Goal: Task Accomplishment & Management: Manage account settings

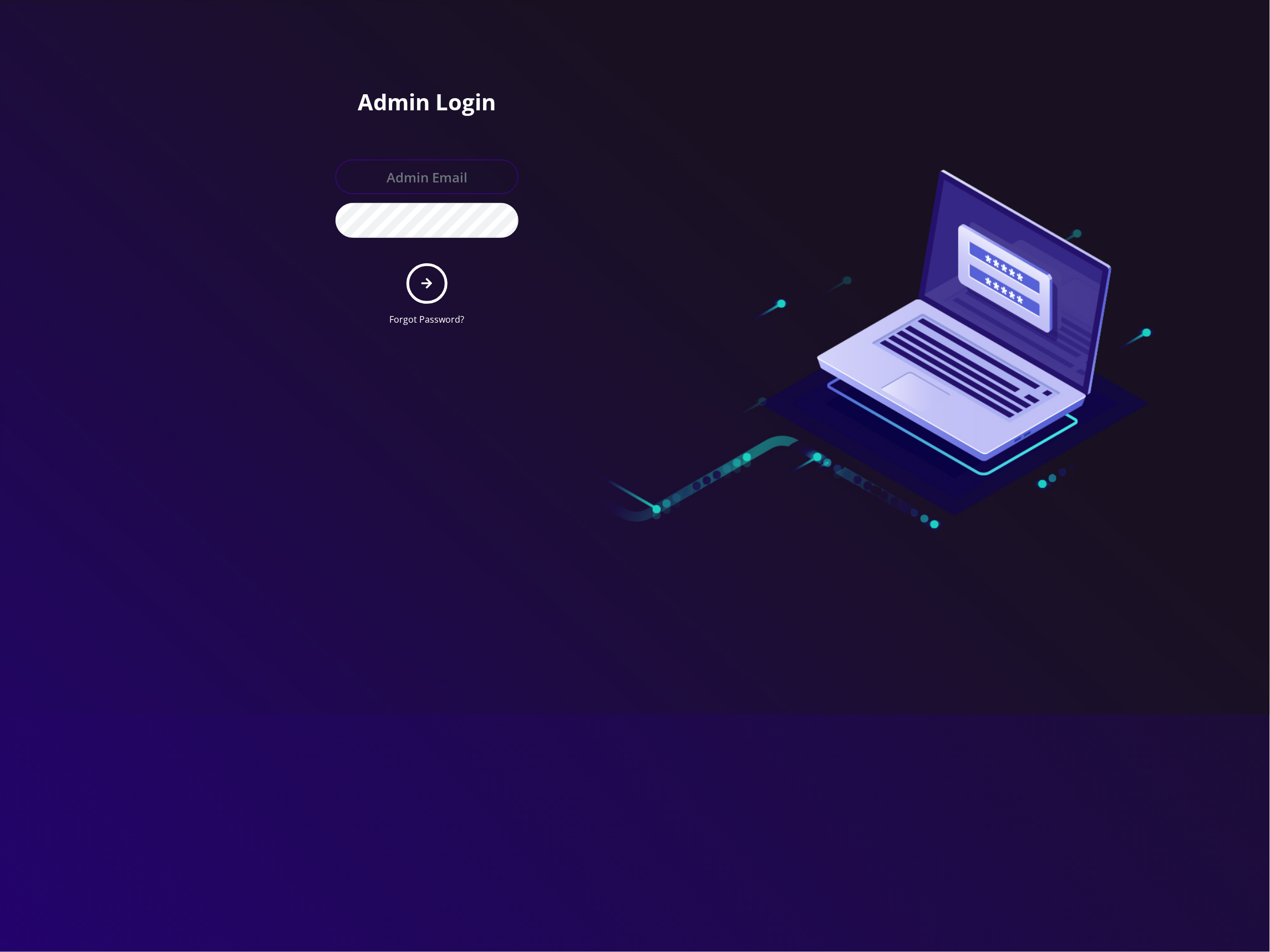
type input "master@britewireless.com"
drag, startPoint x: 427, startPoint y: 278, endPoint x: 478, endPoint y: 276, distance: 51.0
click at [432, 279] on button "submit" at bounding box center [426, 283] width 41 height 41
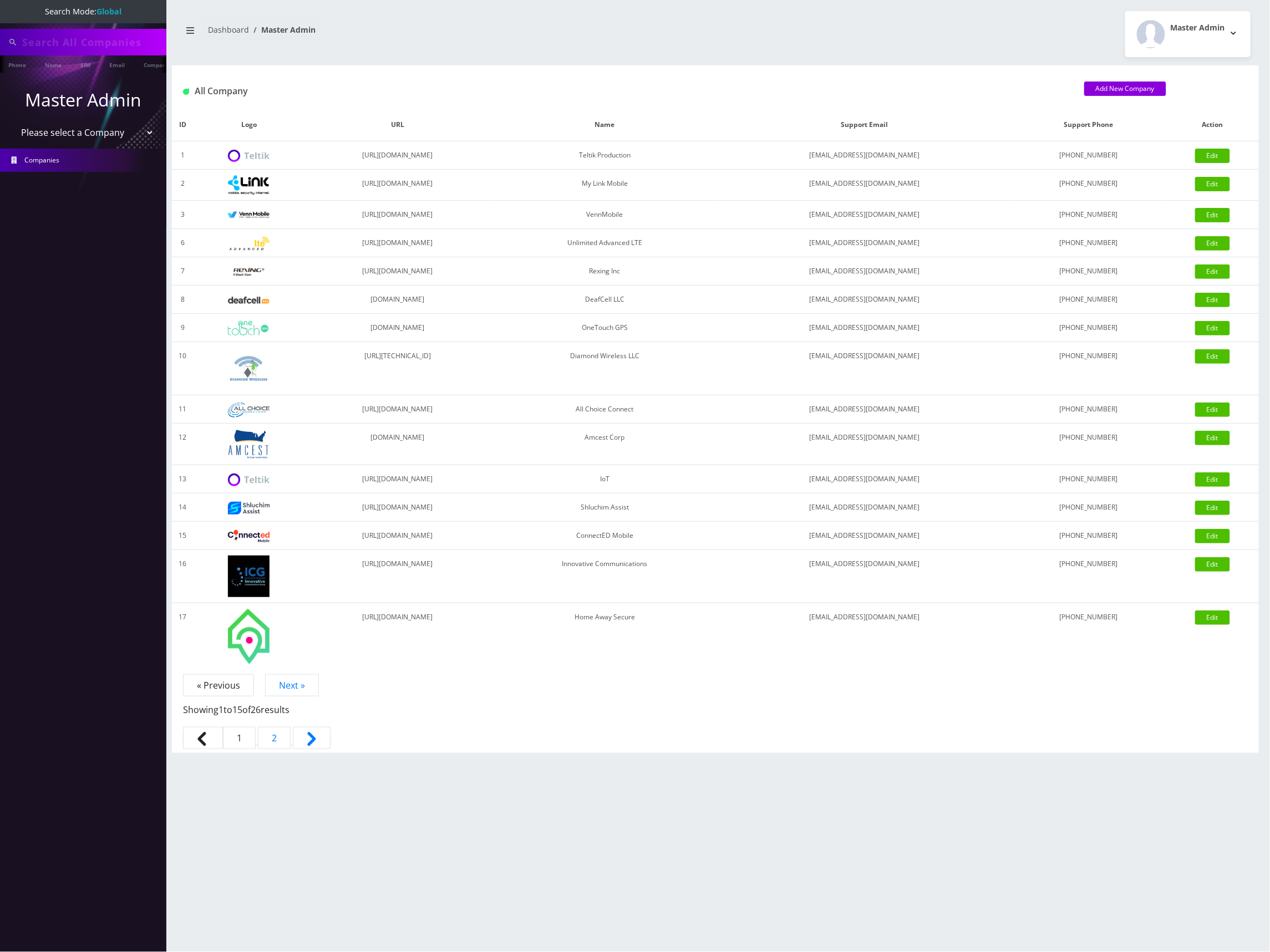
type input "6283129866"
drag, startPoint x: 135, startPoint y: 131, endPoint x: 122, endPoint y: 135, distance: 13.6
click at [135, 131] on select "Please select a Company Teltik Production My Link Mobile VennMobile Unlimited A…" at bounding box center [83, 133] width 141 height 21
select select "13"
click at [13, 124] on select "Please select a Company Teltik Production My Link Mobile VennMobile Unlimited A…" at bounding box center [83, 133] width 141 height 21
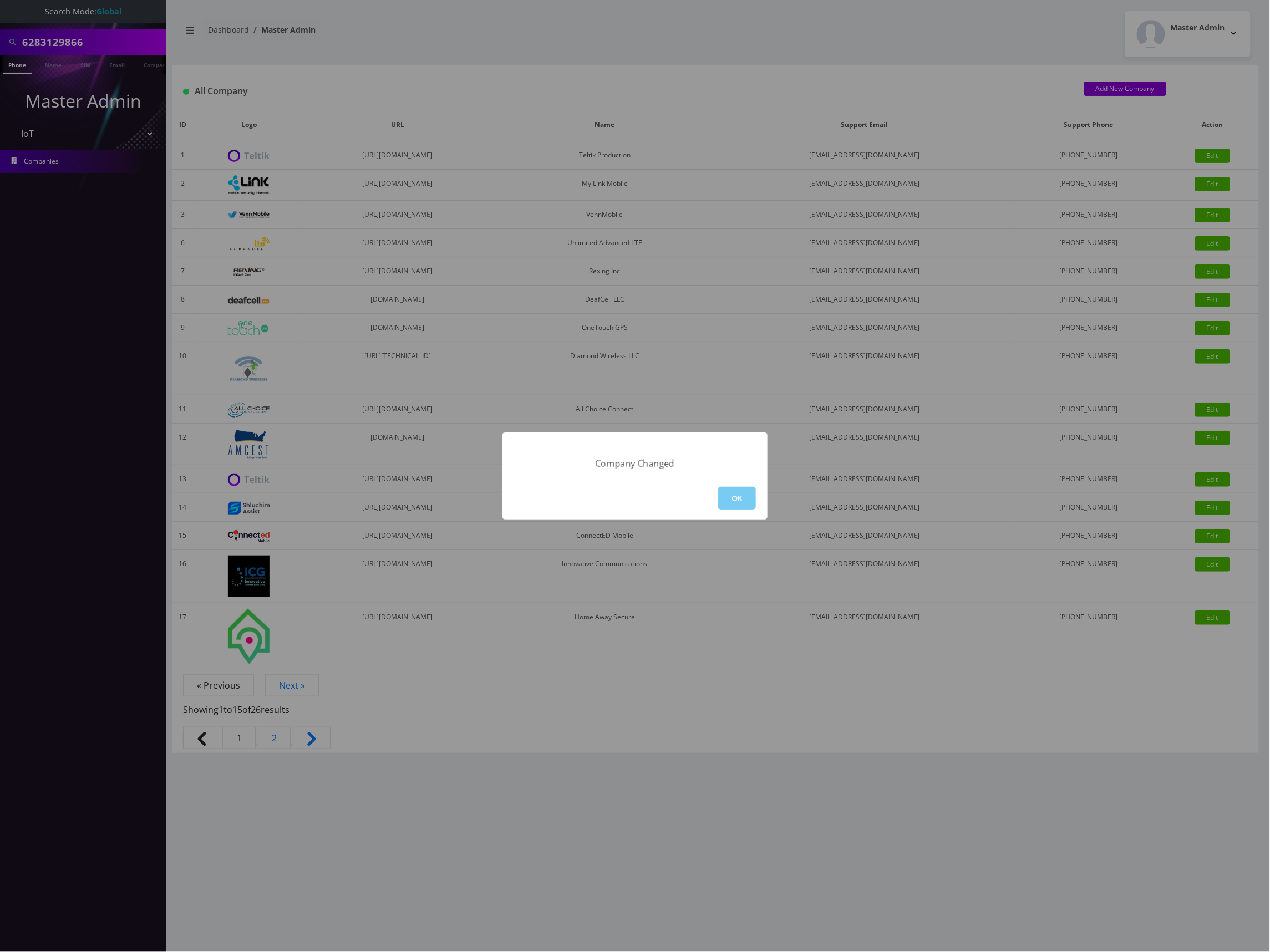
click at [738, 494] on button "OK" at bounding box center [737, 497] width 38 height 23
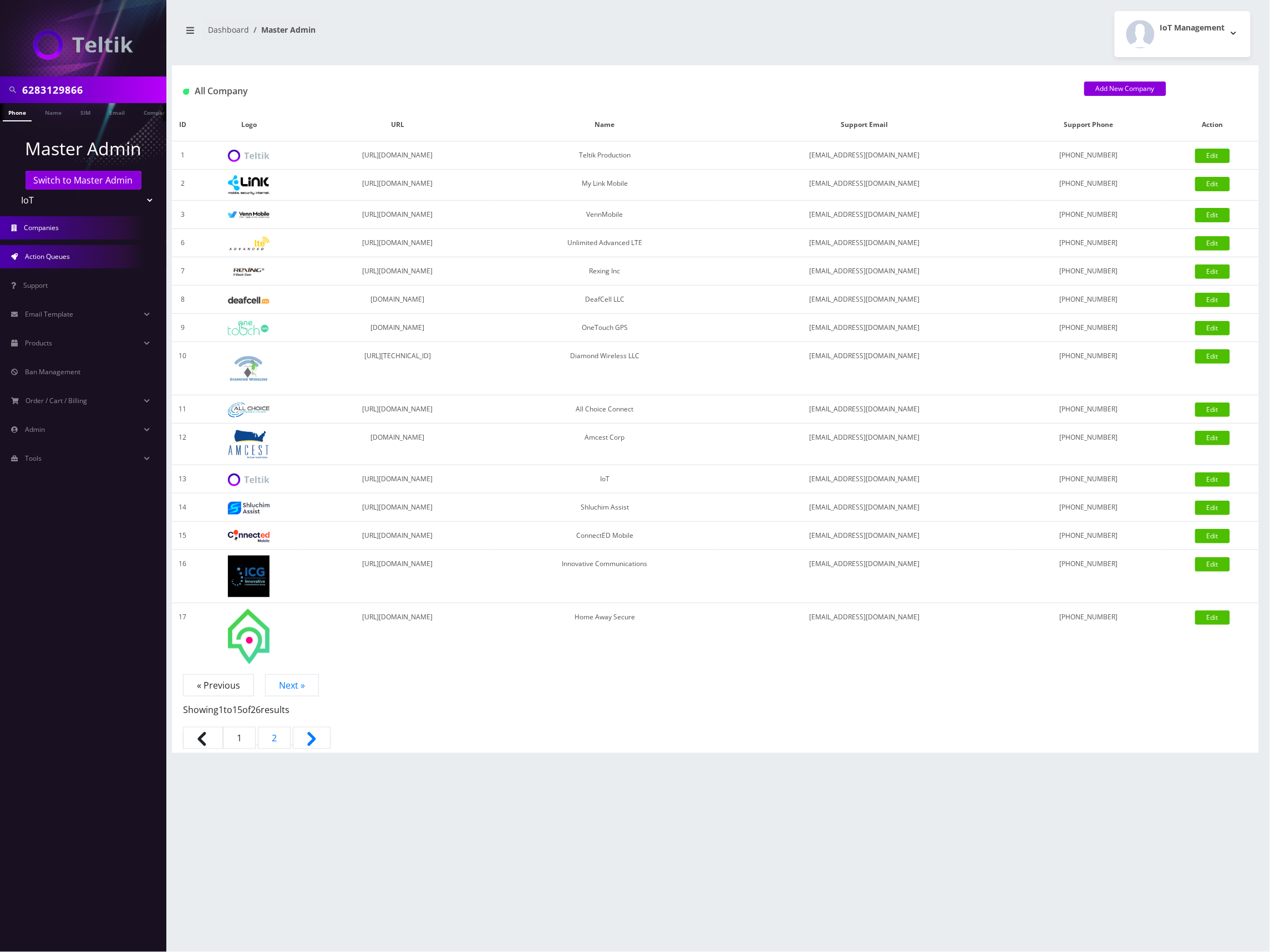
click at [47, 256] on span "Action Queues" at bounding box center [46, 257] width 45 height 10
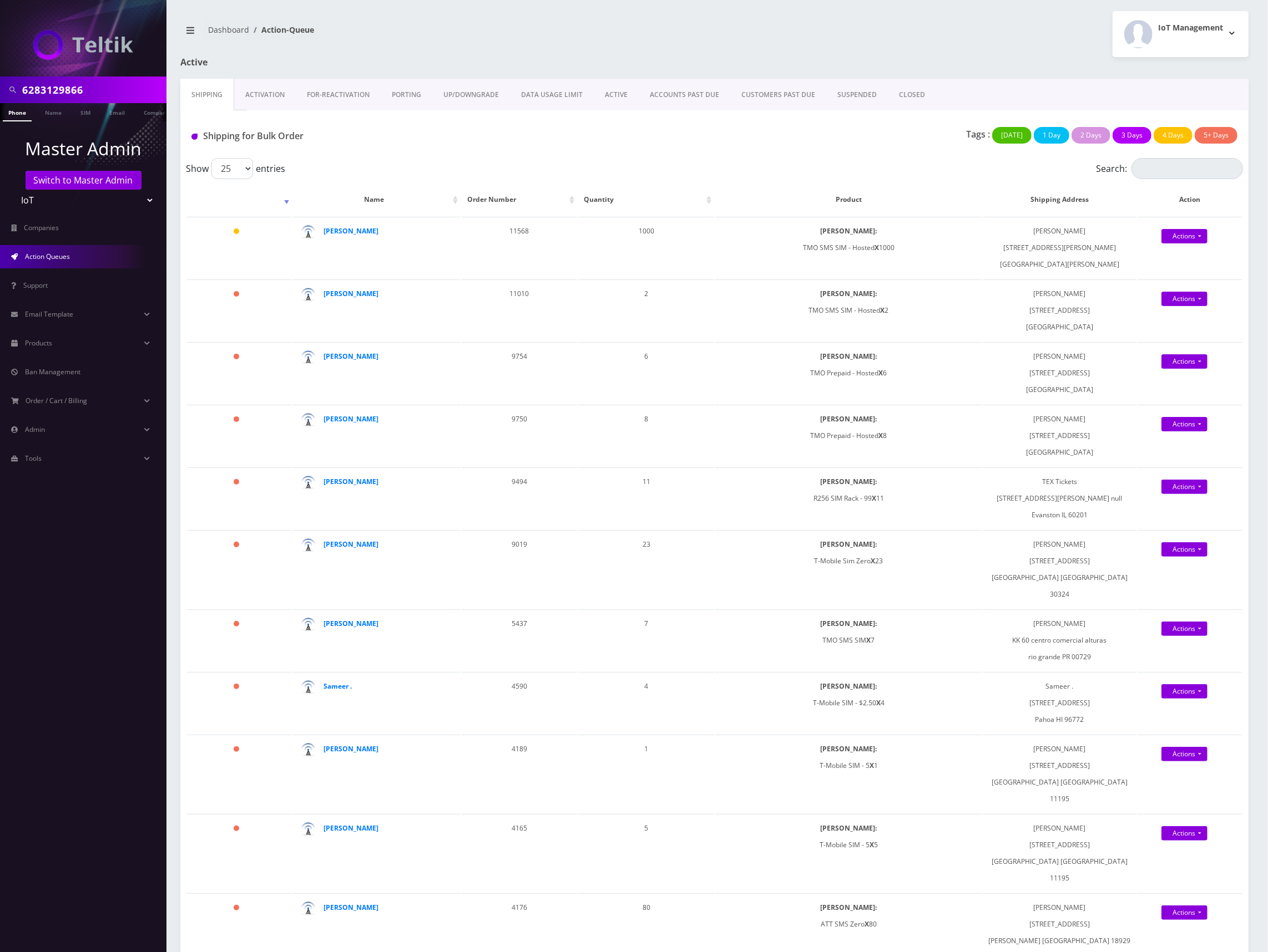
click at [271, 94] on link "Activation" at bounding box center [265, 95] width 61 height 33
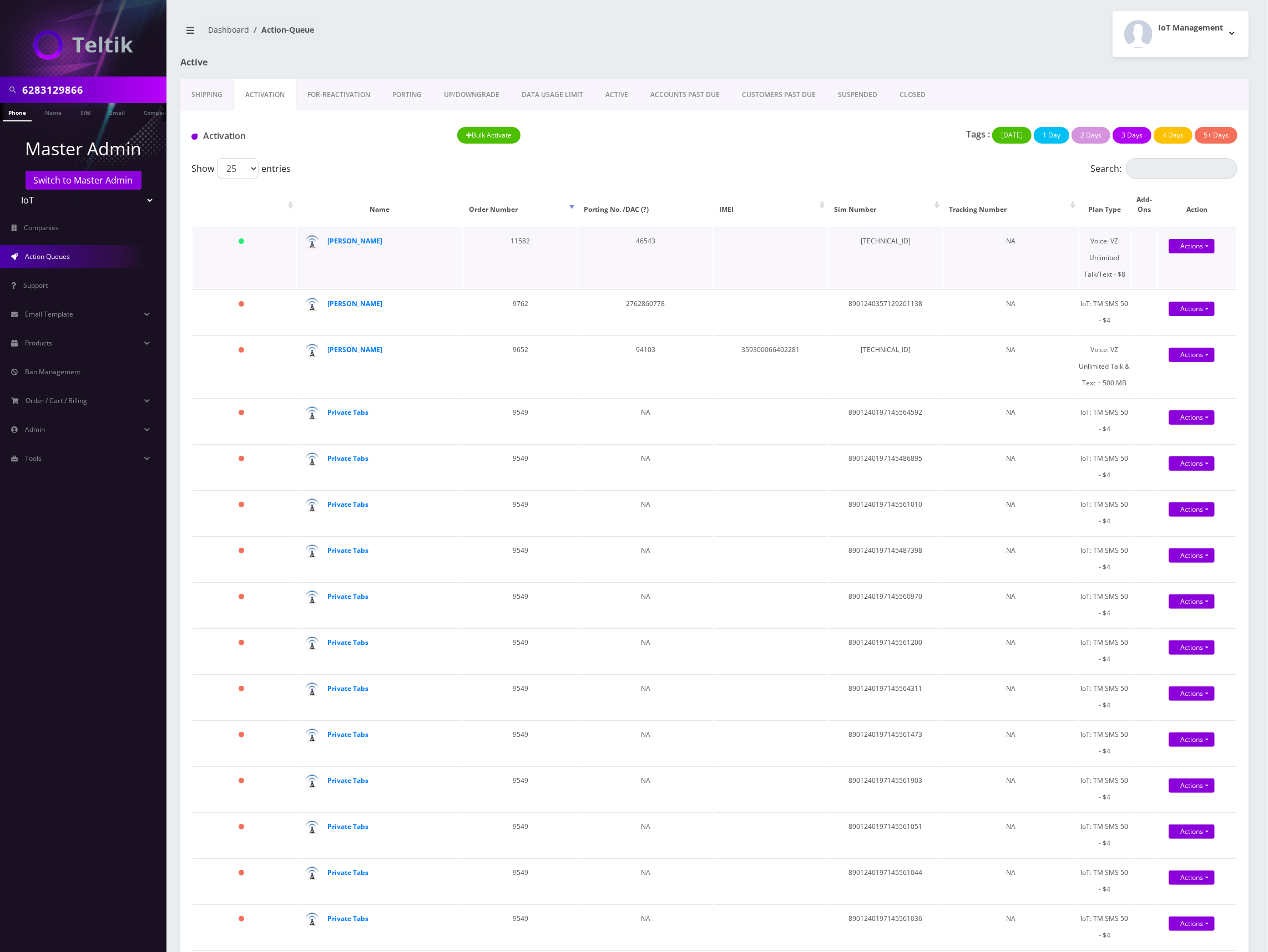
click at [899, 238] on td "[TECHNICAL_ID]" at bounding box center [884, 257] width 114 height 61
copy td "[TECHNICAL_ID]"
click at [1183, 242] on link "Actions" at bounding box center [1191, 246] width 46 height 15
click at [903, 242] on td "[TECHNICAL_ID]" at bounding box center [884, 257] width 114 height 61
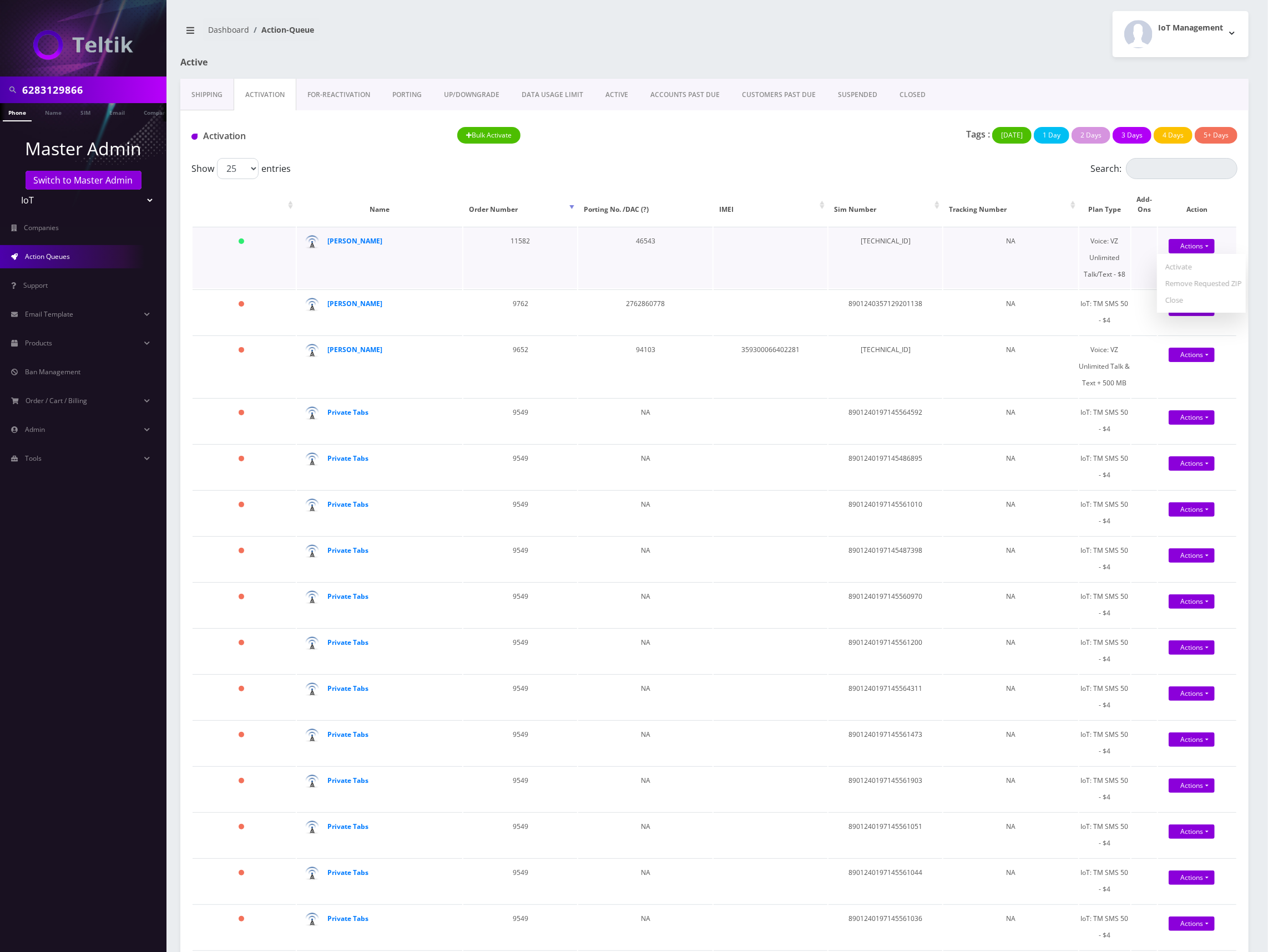
click at [903, 242] on td "[TECHNICAL_ID]" at bounding box center [884, 257] width 114 height 61
click at [338, 242] on strong "[PERSON_NAME]" at bounding box center [355, 241] width 55 height 10
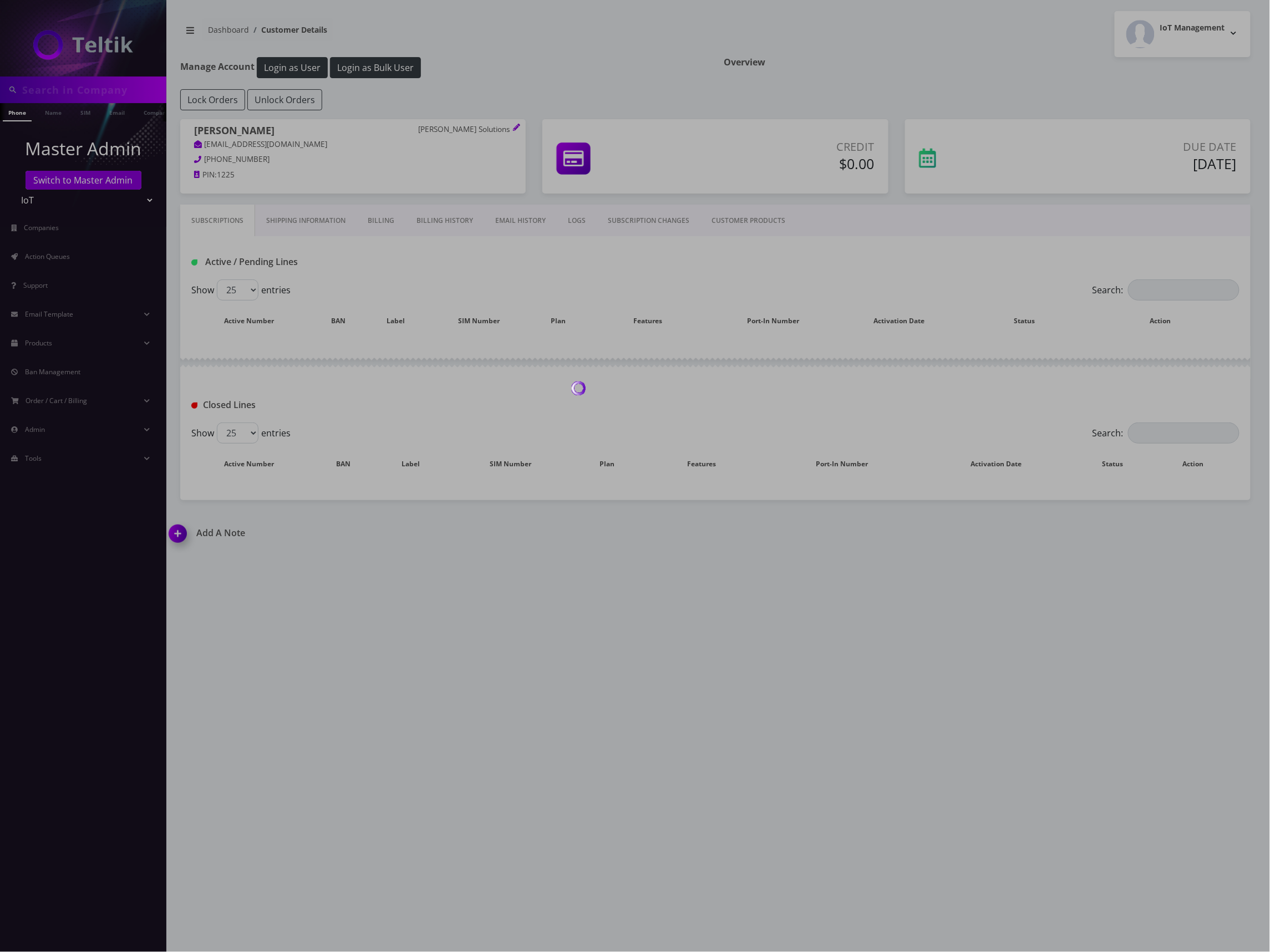
type input "6283129866"
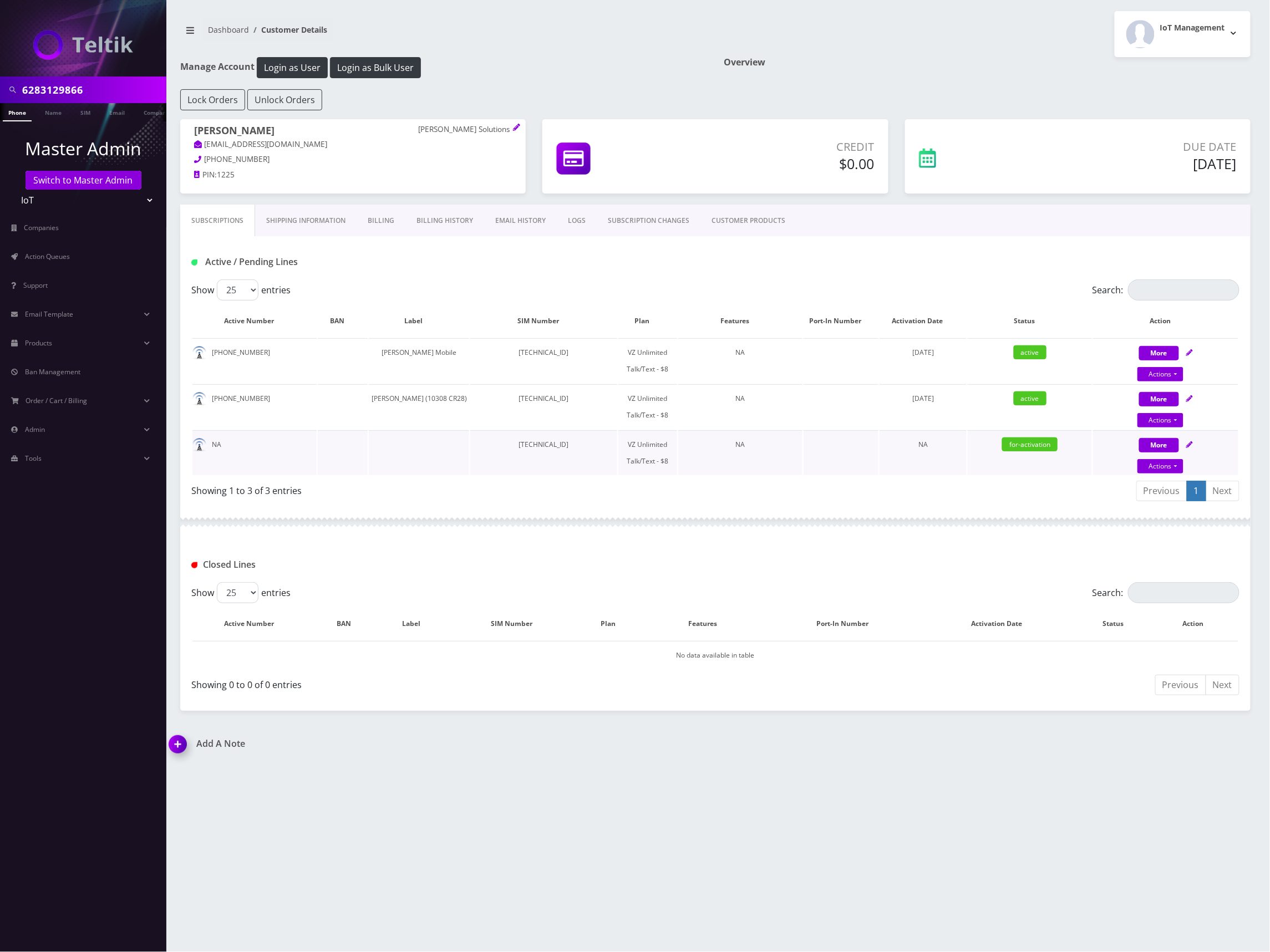
click at [1191, 446] on icon at bounding box center [1190, 444] width 7 height 7
select select "VZ SIM"
select select "520"
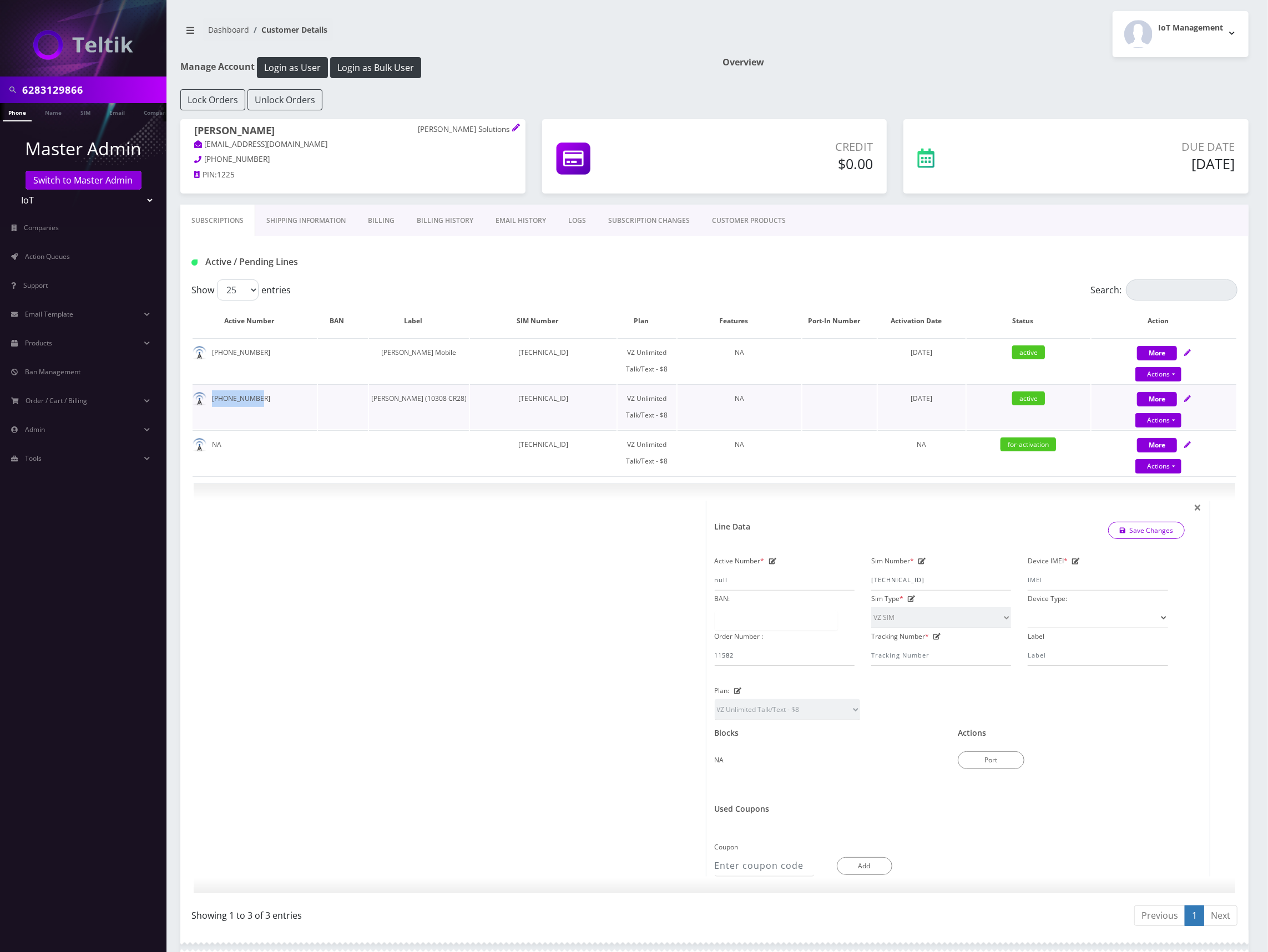
drag, startPoint x: 262, startPoint y: 399, endPoint x: 212, endPoint y: 402, distance: 50.1
click at [212, 402] on td "[PHONE_NUMBER]" at bounding box center [255, 406] width 125 height 44
copy td "[PHONE_NUMBER]"
click at [1186, 398] on icon at bounding box center [1187, 398] width 7 height 7
select select "VZ SIM"
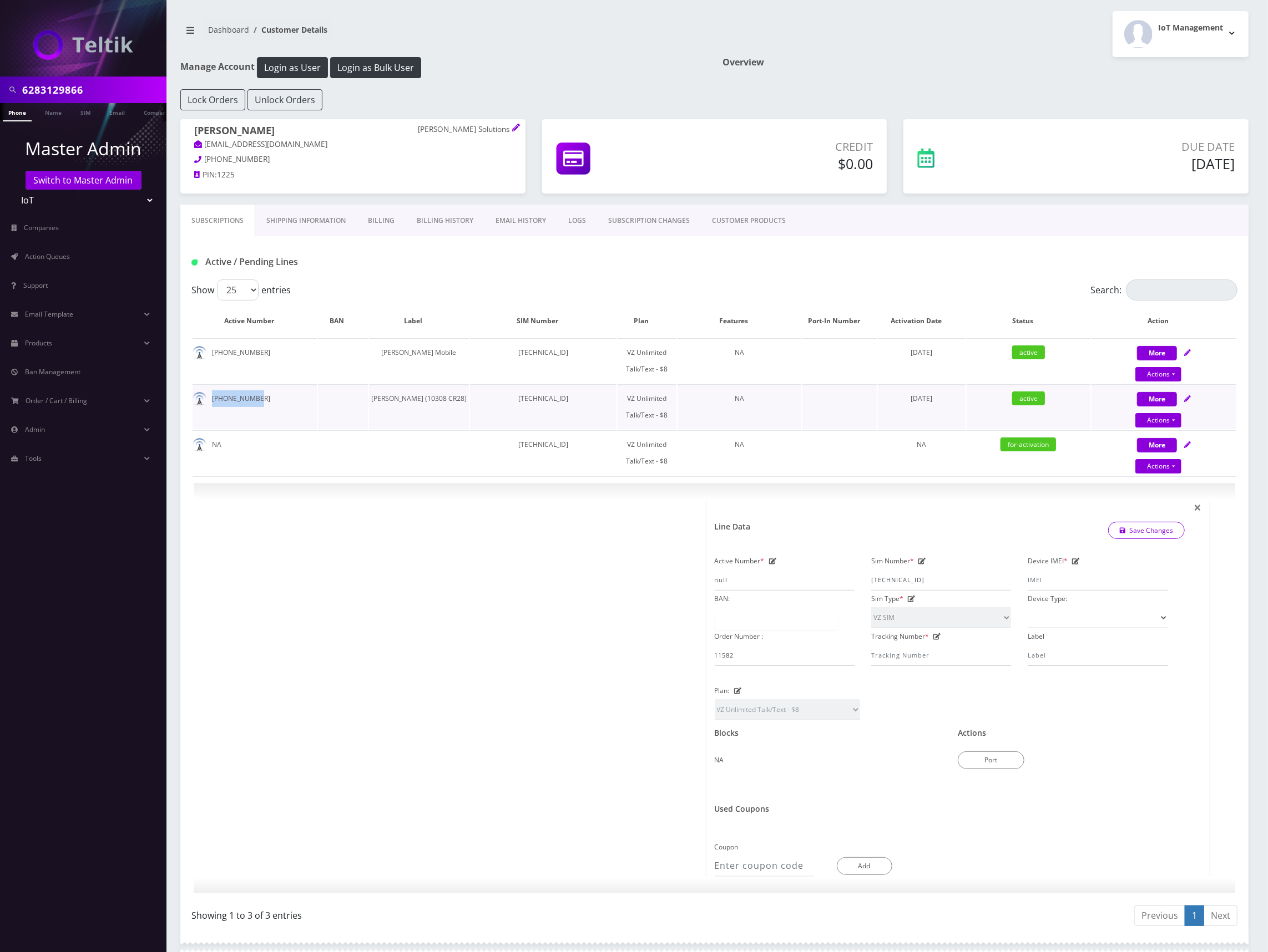
select select "520"
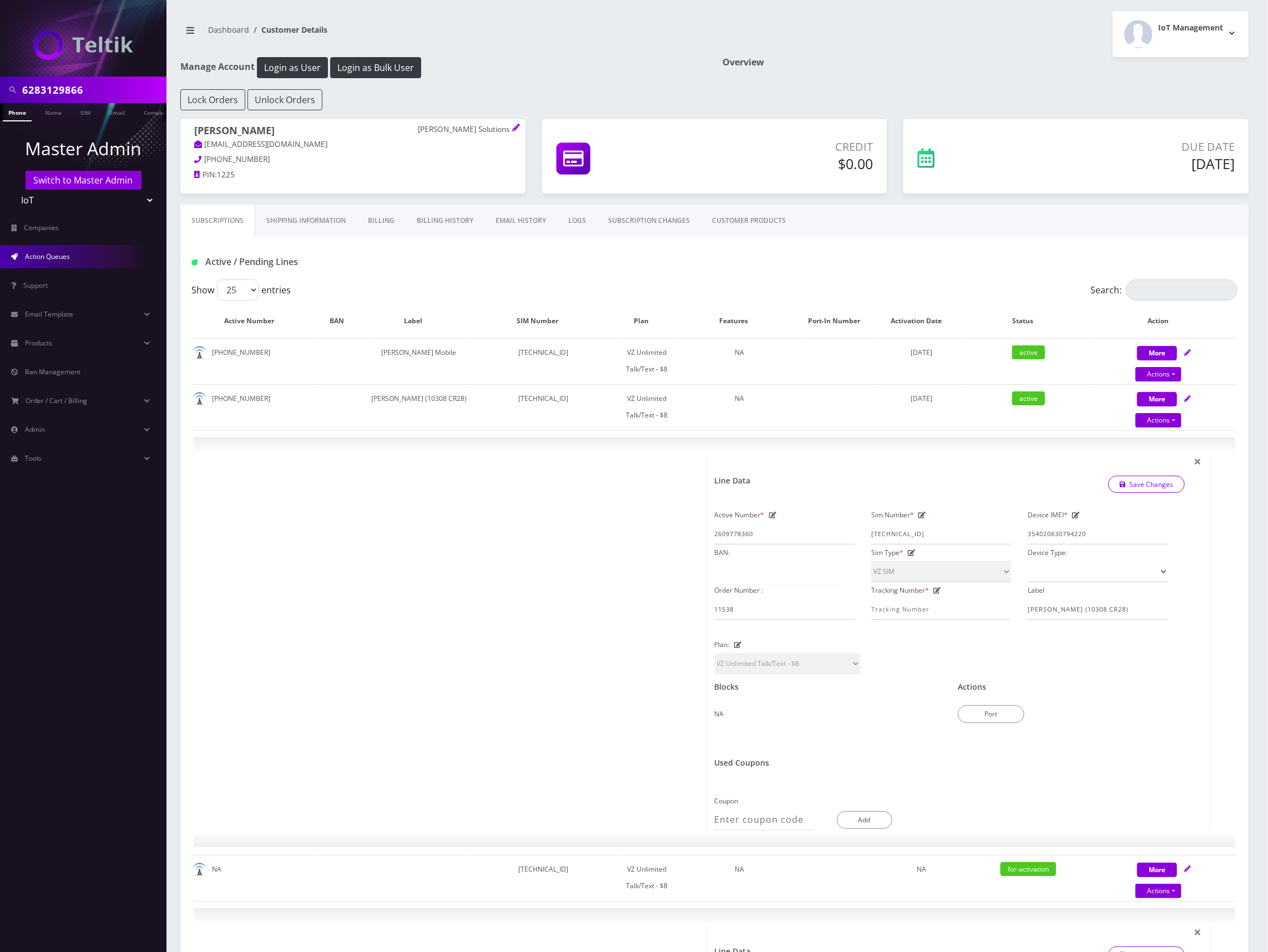
click at [78, 253] on link "Action Queues" at bounding box center [83, 257] width 166 height 24
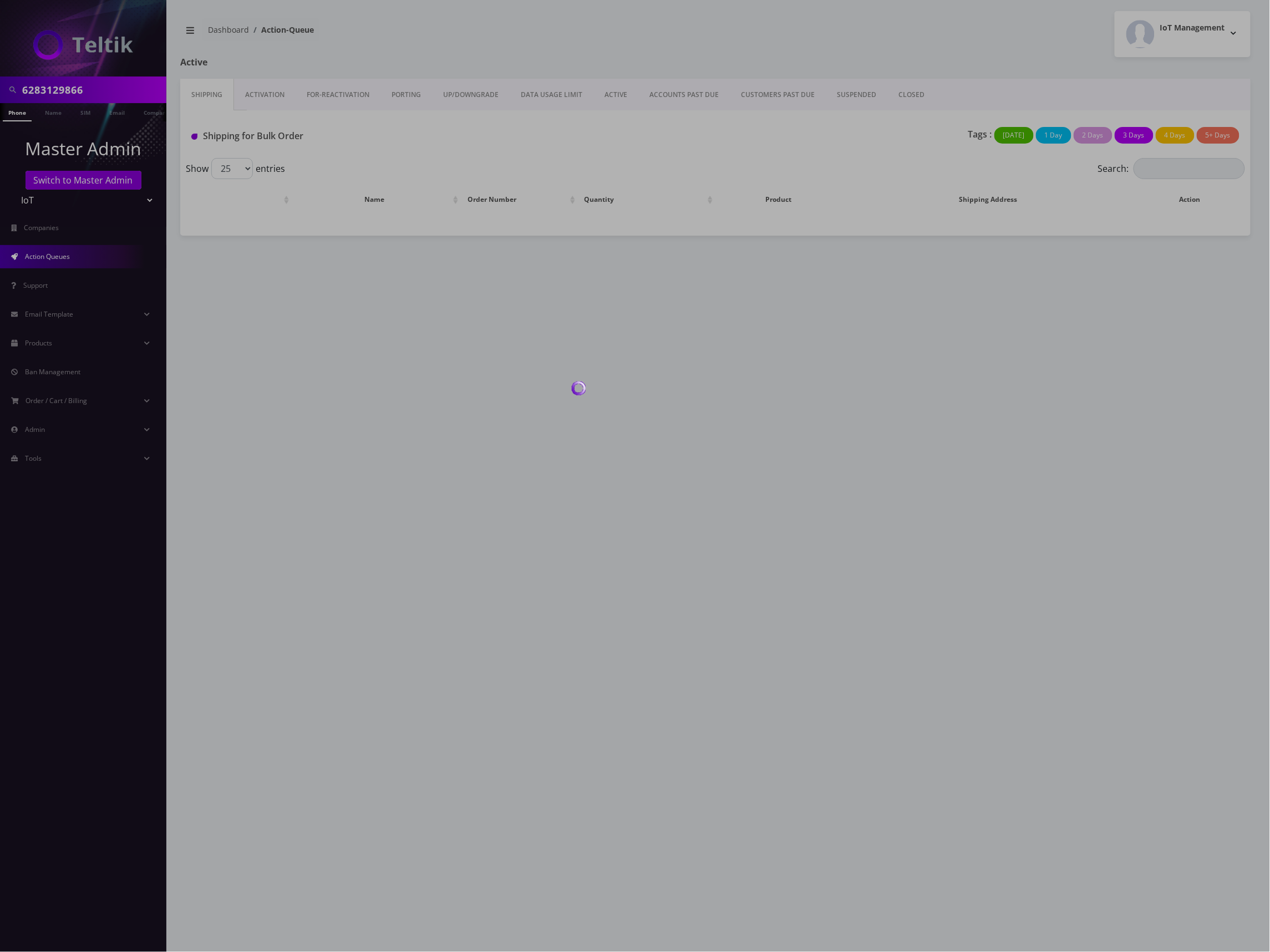
click at [285, 89] on div at bounding box center [635, 476] width 1270 height 952
click at [271, 94] on div at bounding box center [635, 476] width 1270 height 952
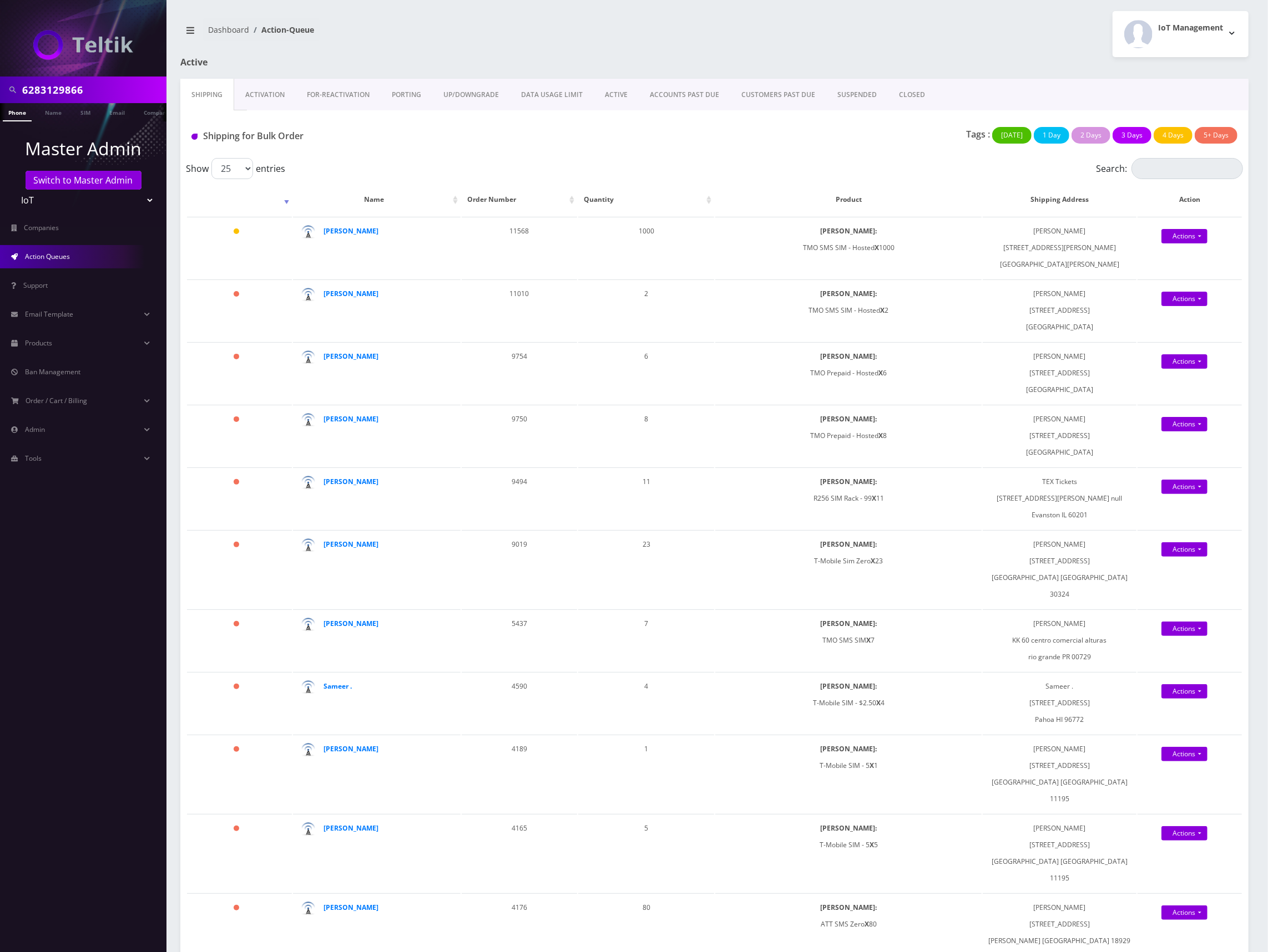
click at [270, 96] on link "Activation" at bounding box center [265, 95] width 61 height 33
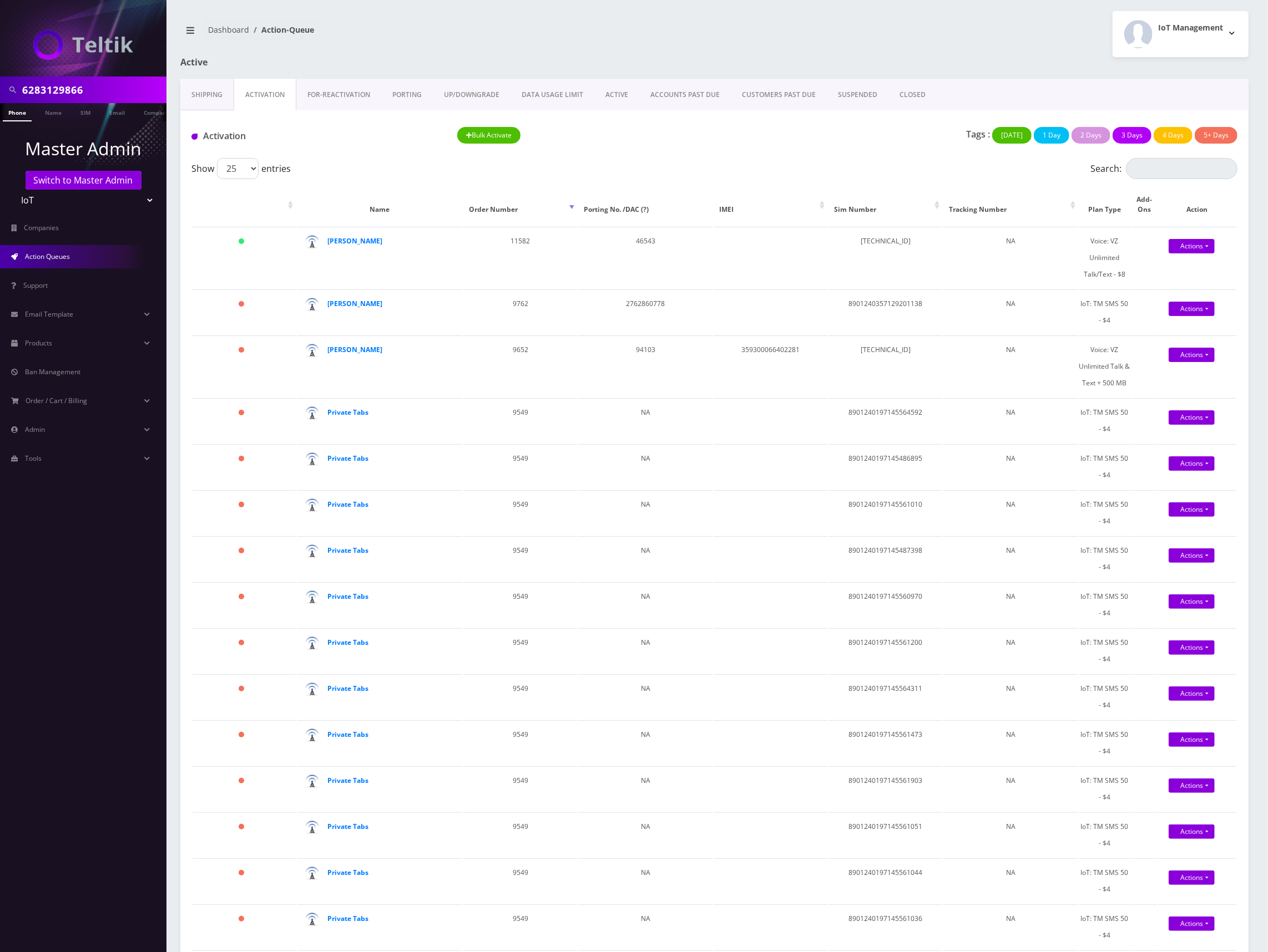
click at [74, 91] on input "6283129866" at bounding box center [92, 89] width 141 height 21
paste input "8483267123"
type input "8483267123"
click at [20, 111] on link "Phone" at bounding box center [17, 112] width 29 height 19
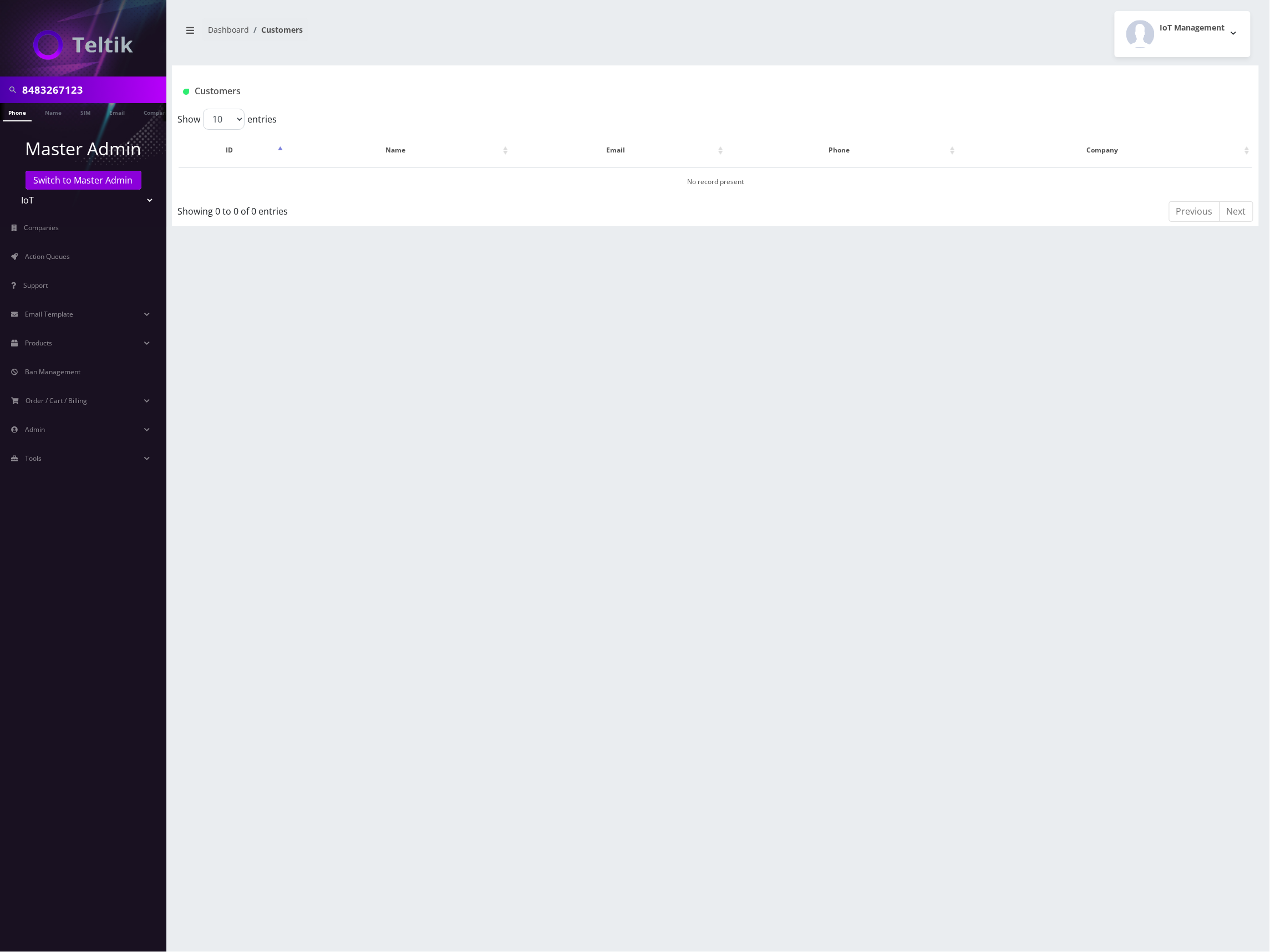
click at [88, 203] on select "Teltik Production My Link Mobile VennMobile Unlimited Advanced LTE Rexing Inc D…" at bounding box center [83, 200] width 141 height 21
click at [102, 179] on link "Switch to Master Admin" at bounding box center [83, 180] width 116 height 19
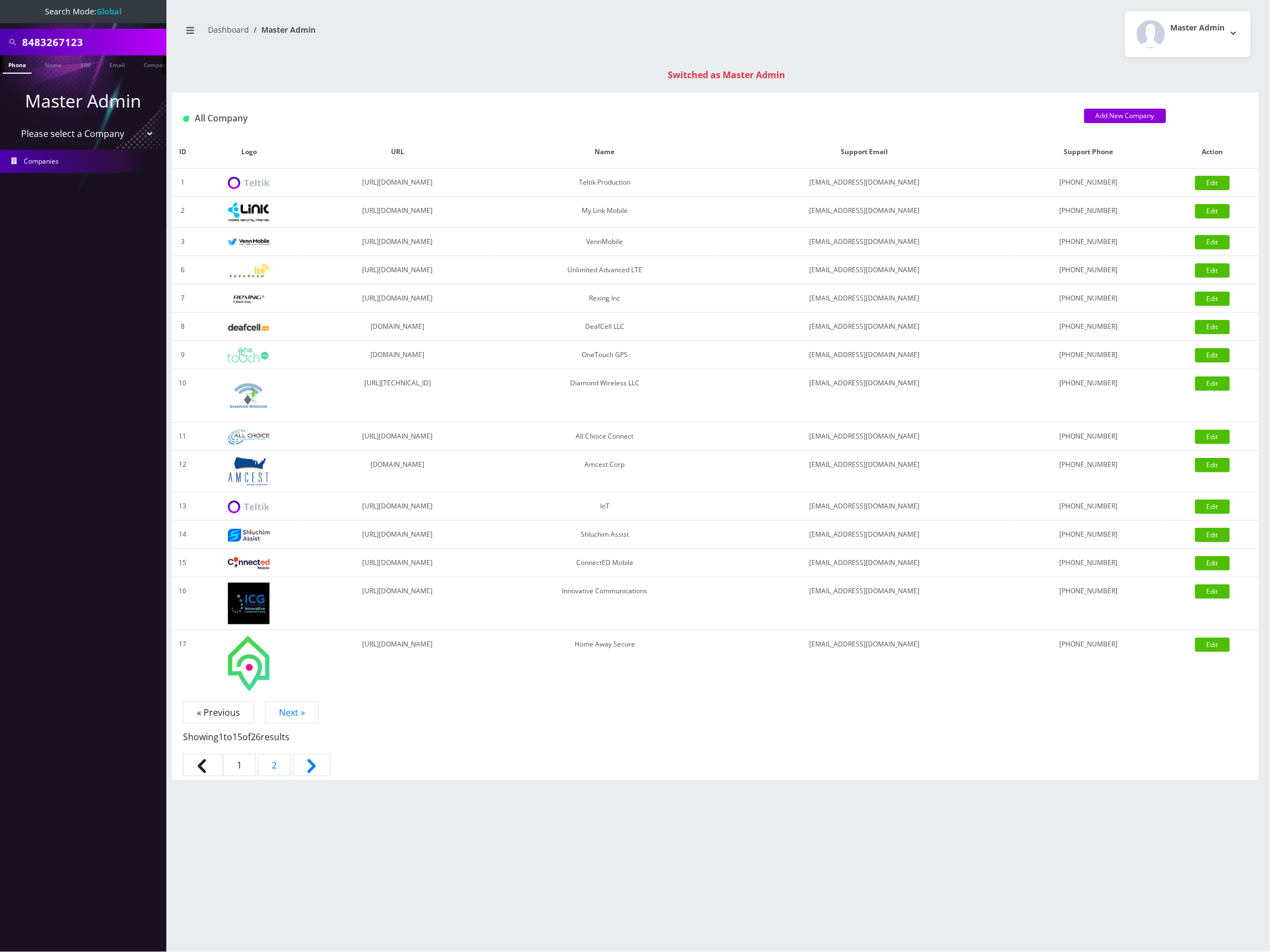
click at [21, 61] on link "Phone" at bounding box center [17, 64] width 29 height 19
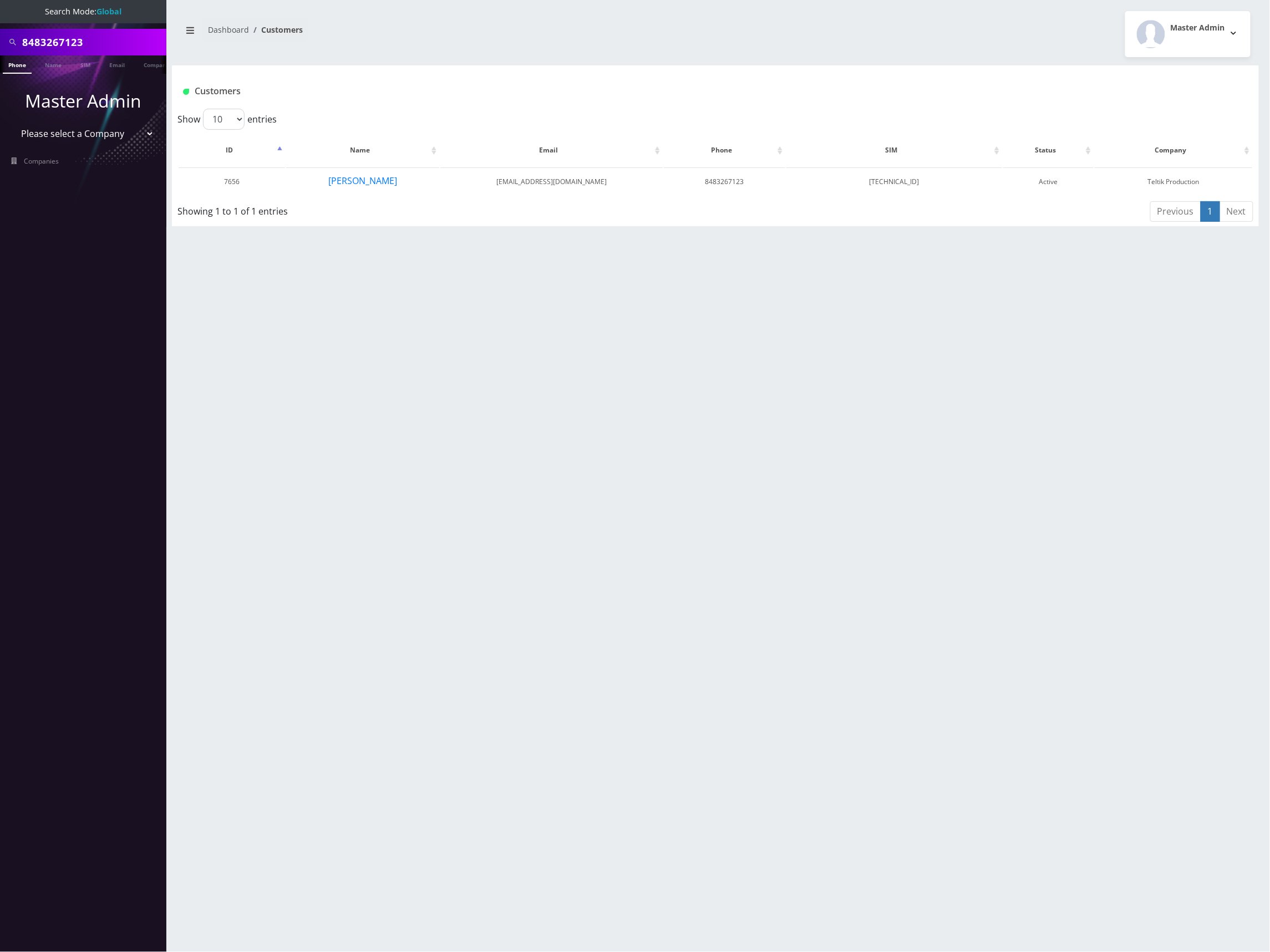
click at [625, 219] on div "Showing 1 to 1 of 1 entries" at bounding box center [401, 213] width 448 height 26
click at [355, 183] on button "[PERSON_NAME]" at bounding box center [362, 181] width 70 height 15
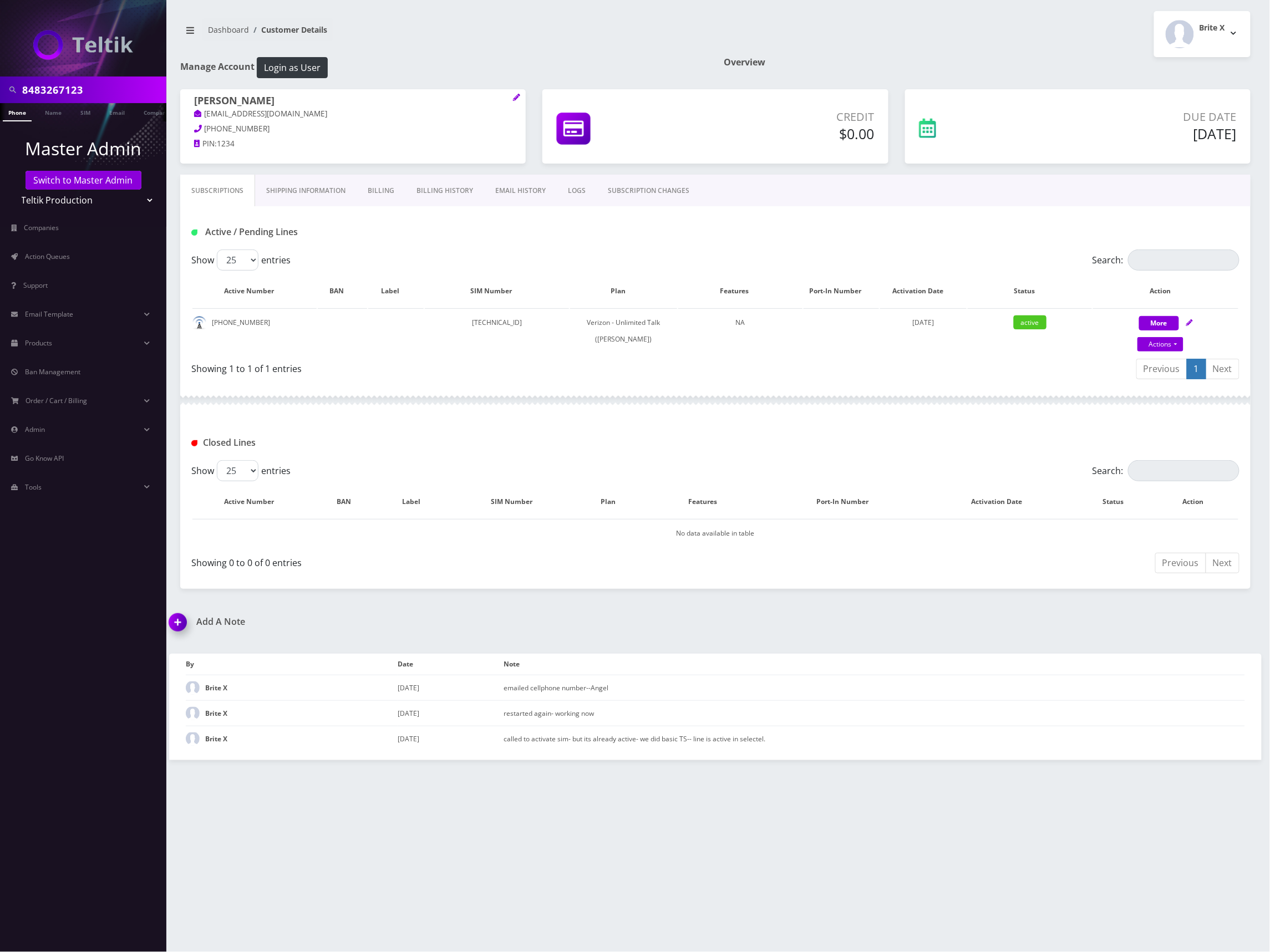
click at [855, 380] on div "Previous 1 Next" at bounding box center [982, 371] width 516 height 26
click at [1188, 322] on icon at bounding box center [1190, 322] width 7 height 7
select select "459"
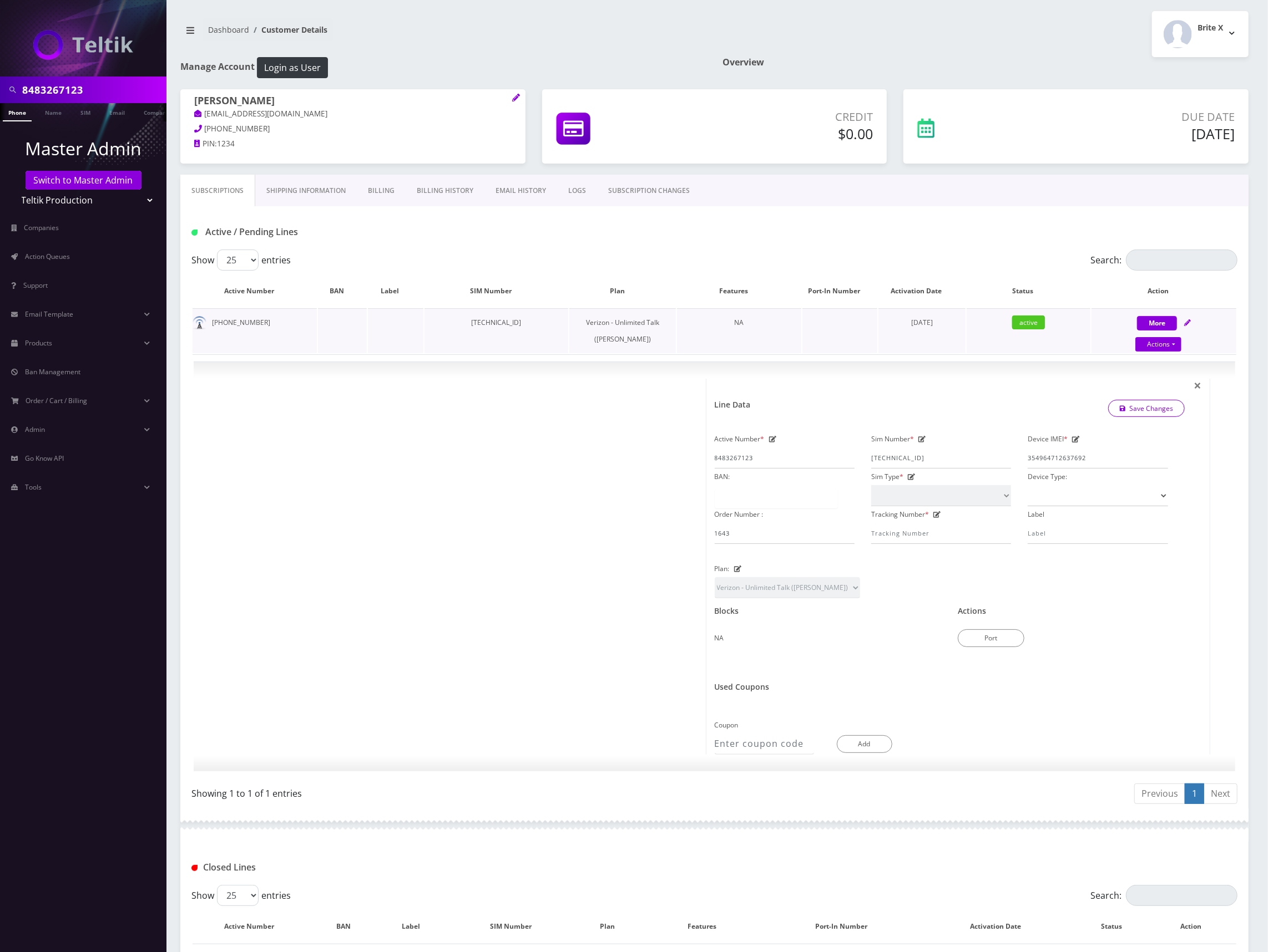
click at [1188, 321] on icon at bounding box center [1187, 322] width 7 height 7
select select "459"
click at [1174, 340] on link "Actions" at bounding box center [1157, 344] width 46 height 15
select select "459"
click at [1151, 362] on link "Close" at bounding box center [1172, 365] width 144 height 17
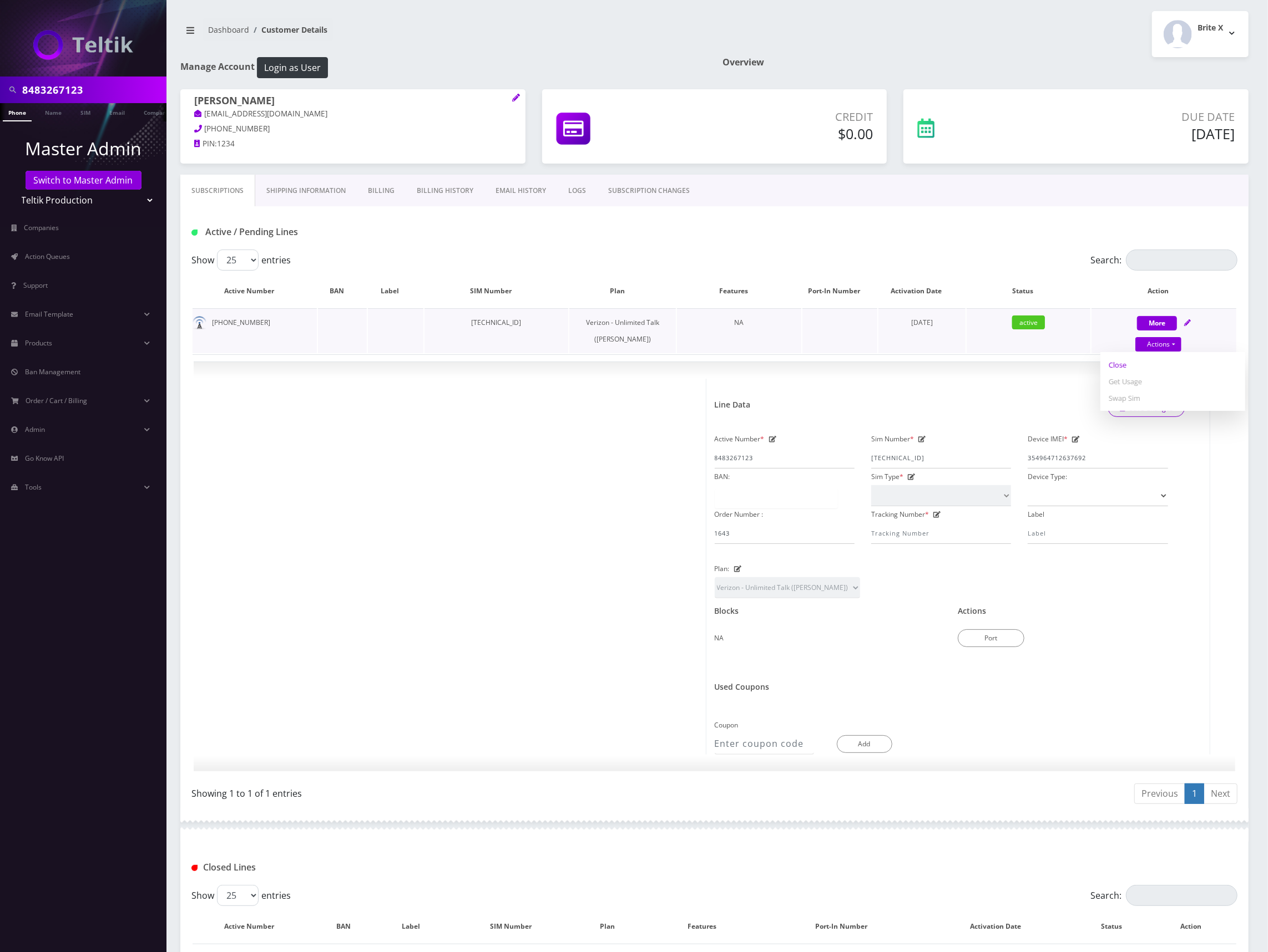
type input "[DATE]"
select select "459"
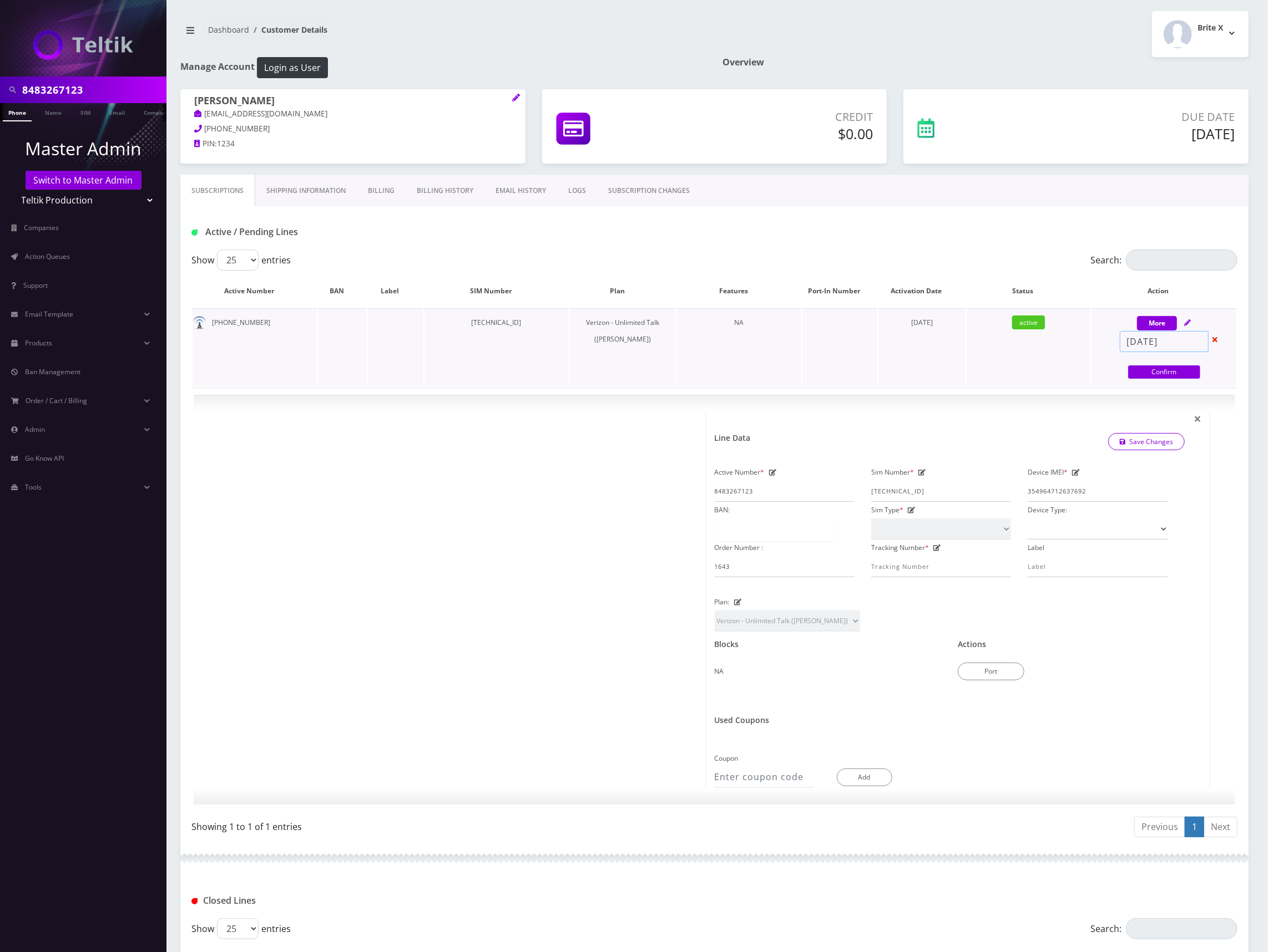
click at [1151, 340] on input "[DATE]" at bounding box center [1164, 341] width 89 height 21
select select "459"
click at [1182, 408] on td "10" at bounding box center [1178, 411] width 18 height 16
click at [1184, 412] on td "10" at bounding box center [1178, 411] width 18 height 16
click at [1179, 411] on td "10" at bounding box center [1178, 411] width 18 height 16
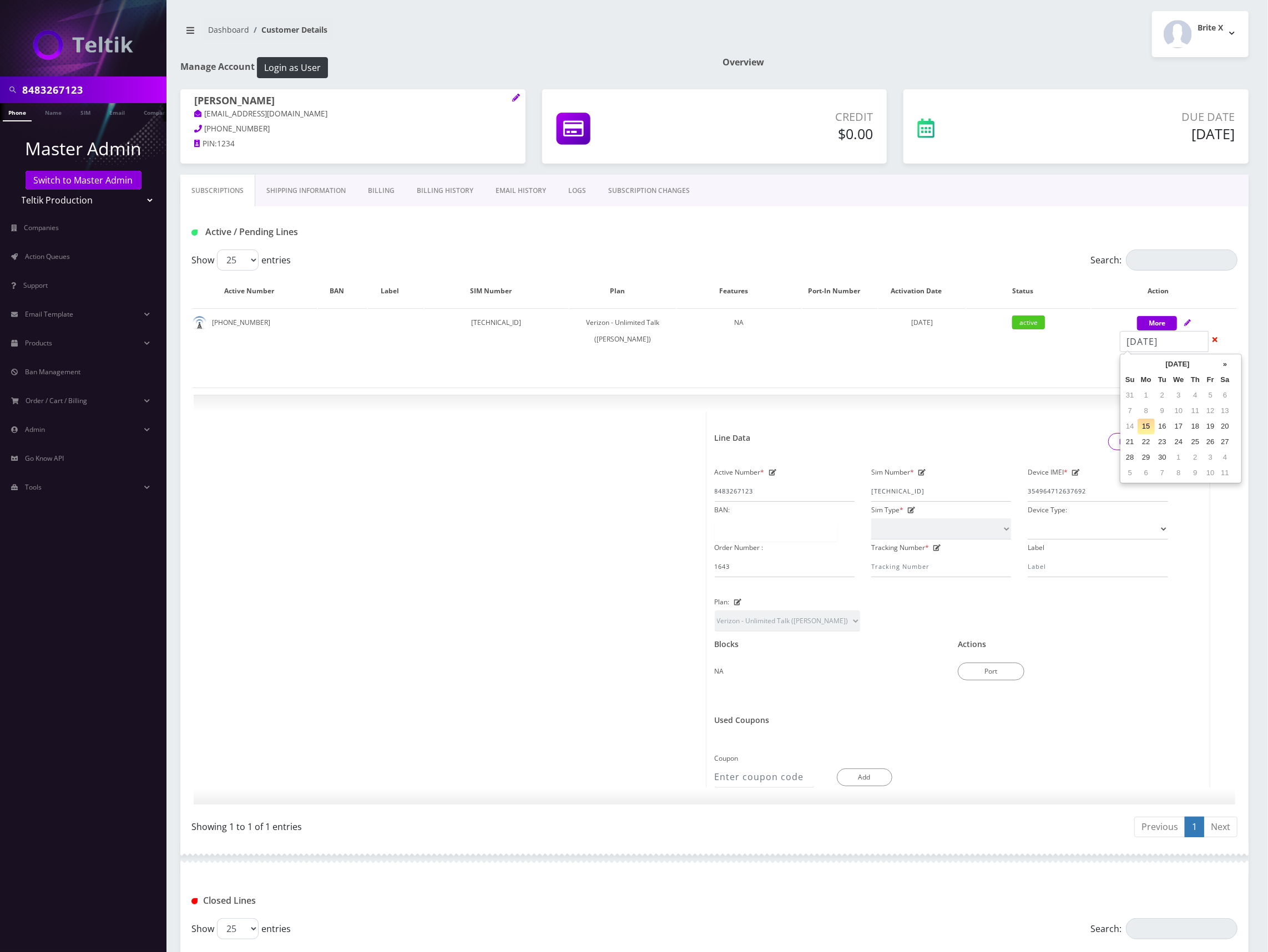
click at [1179, 411] on td "10" at bounding box center [1178, 411] width 18 height 16
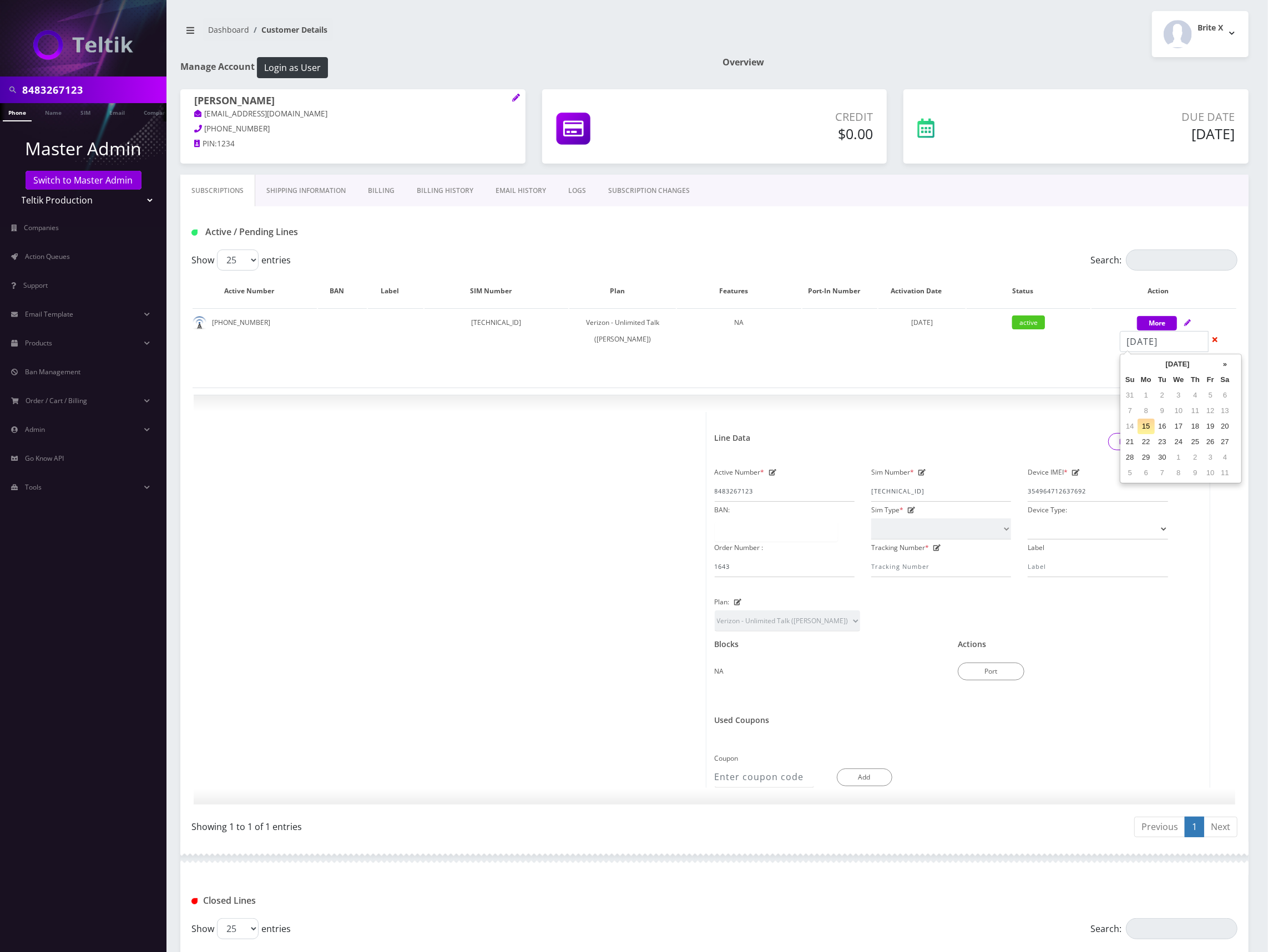
click at [1179, 411] on td "10" at bounding box center [1178, 411] width 18 height 16
click at [1177, 411] on td "10" at bounding box center [1178, 411] width 18 height 16
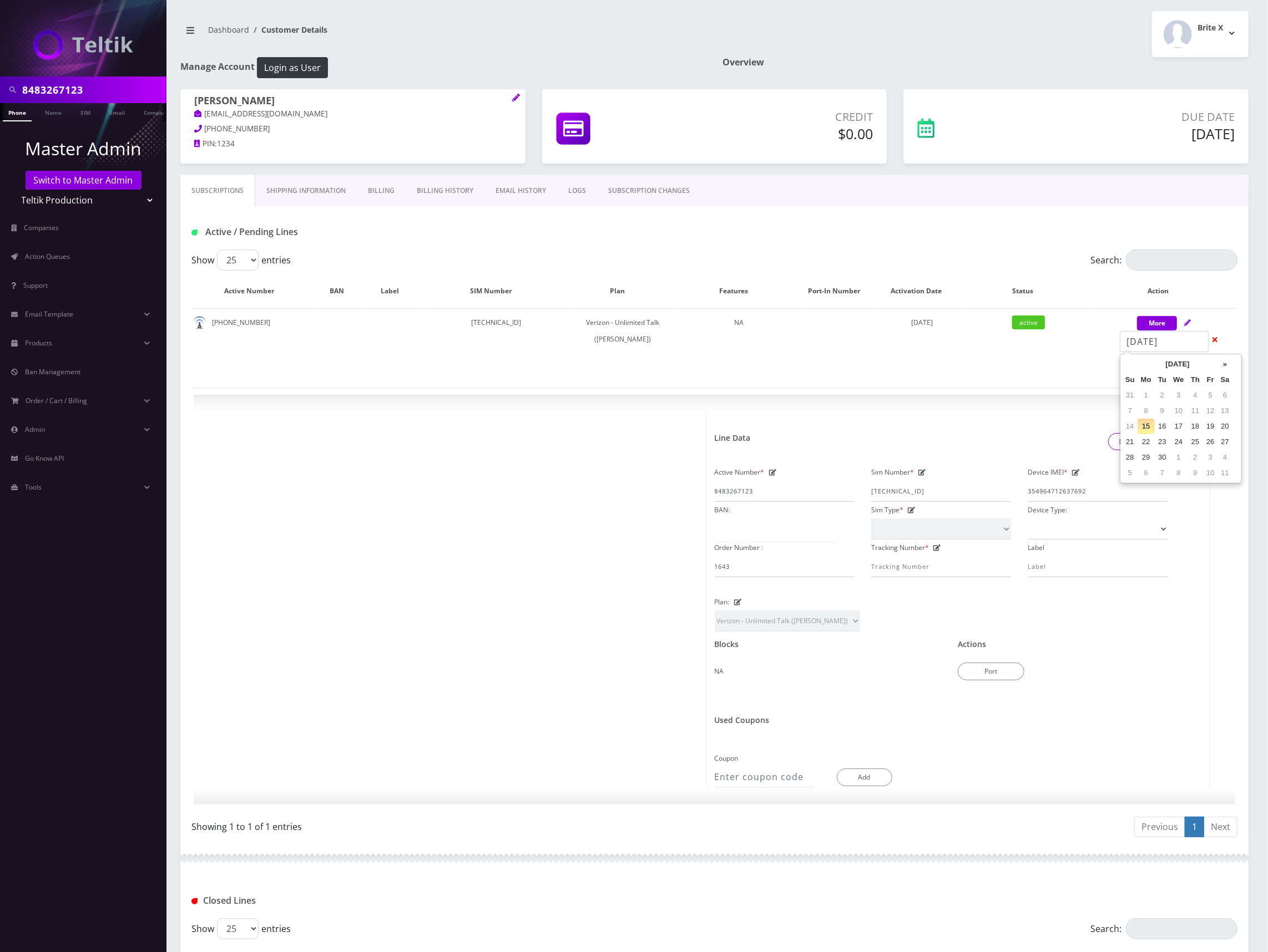
click at [1177, 411] on td "10" at bounding box center [1178, 411] width 18 height 16
click at [1132, 426] on td "14" at bounding box center [1130, 426] width 15 height 16
click at [1059, 209] on div "Active / Pending Lines" at bounding box center [714, 228] width 1068 height 43
click at [51, 287] on link "Support" at bounding box center [83, 286] width 166 height 24
